Goal: Task Accomplishment & Management: Use online tool/utility

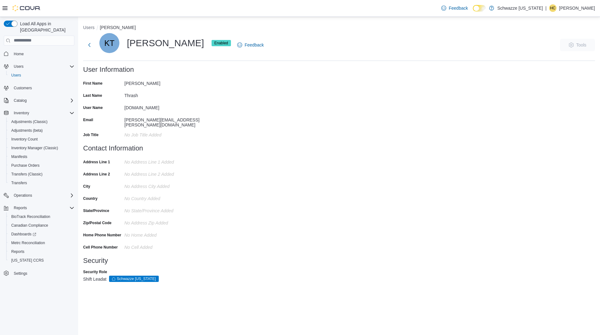
click at [214, 43] on span "Enabled" at bounding box center [221, 43] width 14 height 6
click at [114, 277] on icon at bounding box center [114, 279] width 4 height 4
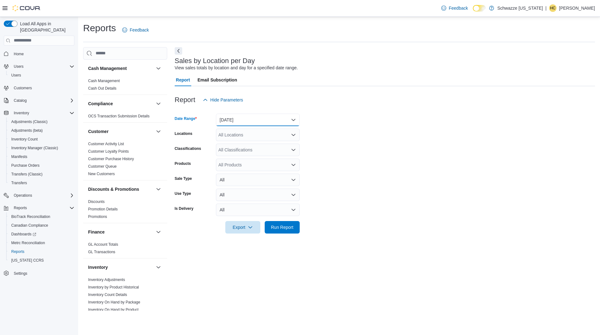
click at [296, 119] on button "Yesterday" at bounding box center [258, 120] width 84 height 12
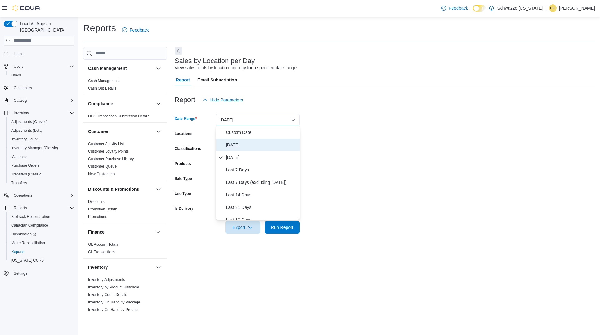
click at [261, 148] on span "Today" at bounding box center [261, 144] width 71 height 7
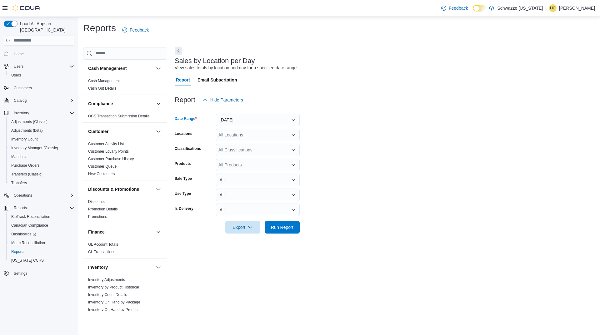
click at [260, 134] on div "All Locations" at bounding box center [258, 135] width 84 height 12
type input "****"
click at [270, 144] on span "SB - Manitou Springs" at bounding box center [259, 145] width 55 height 6
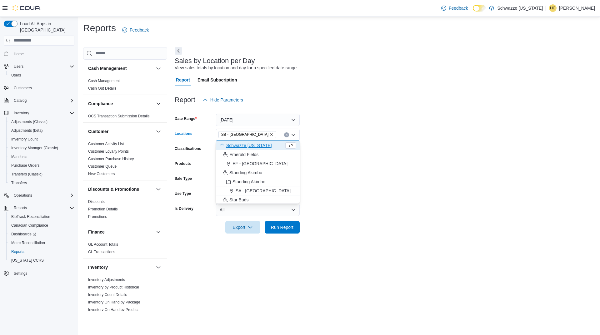
click at [341, 181] on form "Date Range Today Locations SB - Manitou Springs Combo box. Selected. SB - Manit…" at bounding box center [385, 169] width 420 height 127
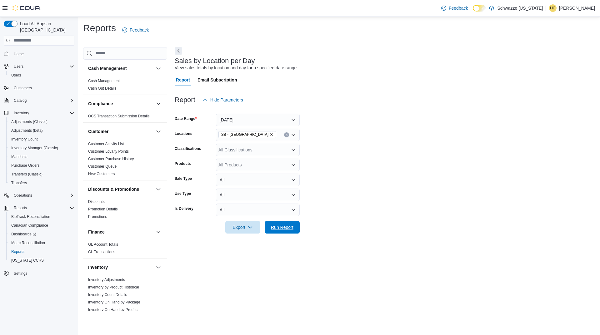
click at [295, 227] on span "Run Report" at bounding box center [281, 227] width 27 height 12
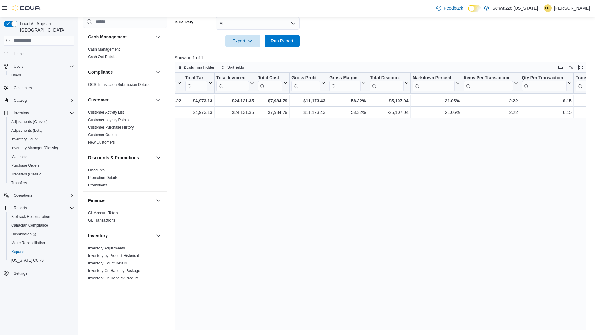
scroll to position [0, 359]
